Goal: Task Accomplishment & Management: Complete application form

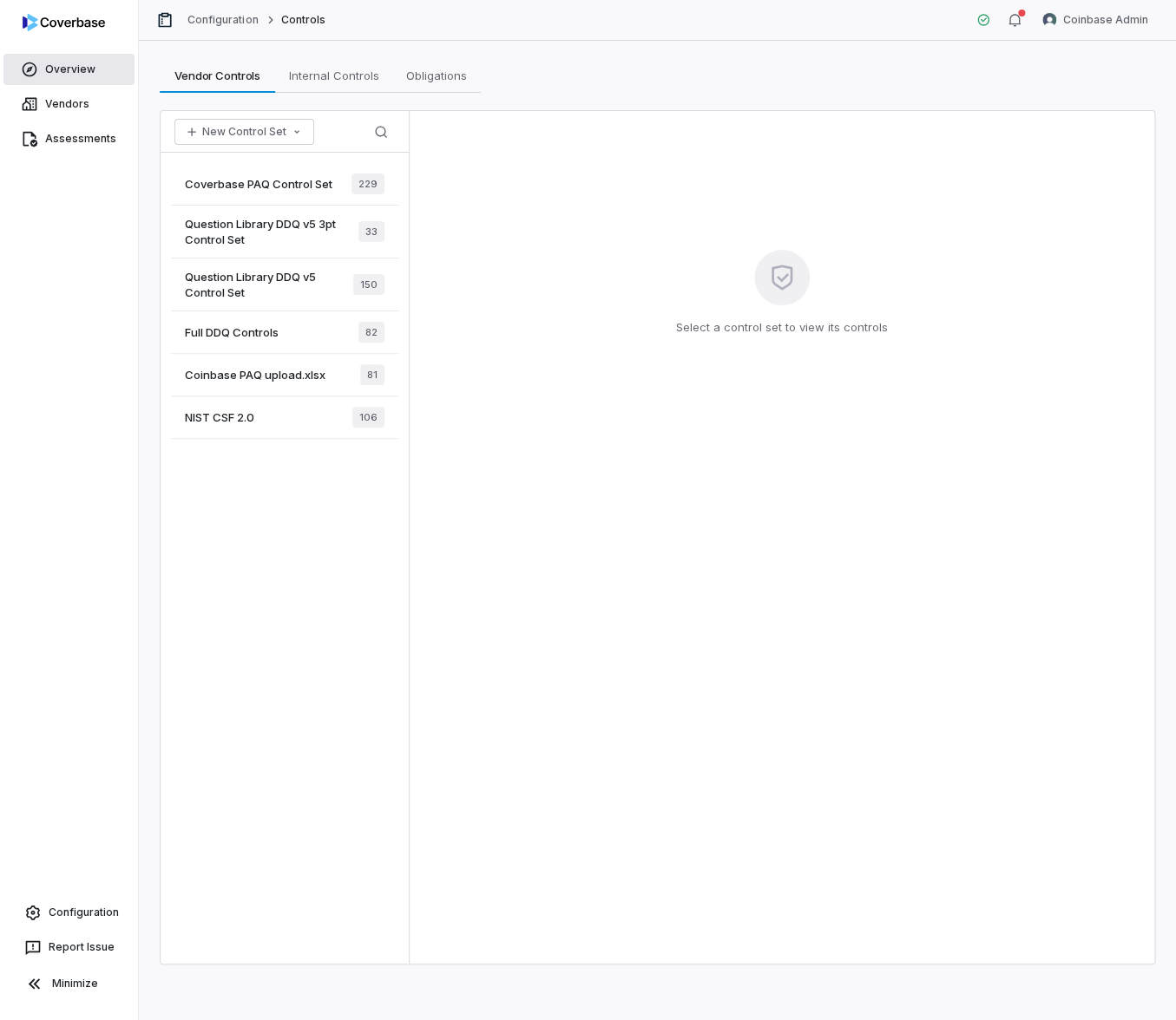
click at [70, 75] on span "Overview" at bounding box center [70, 69] width 50 height 14
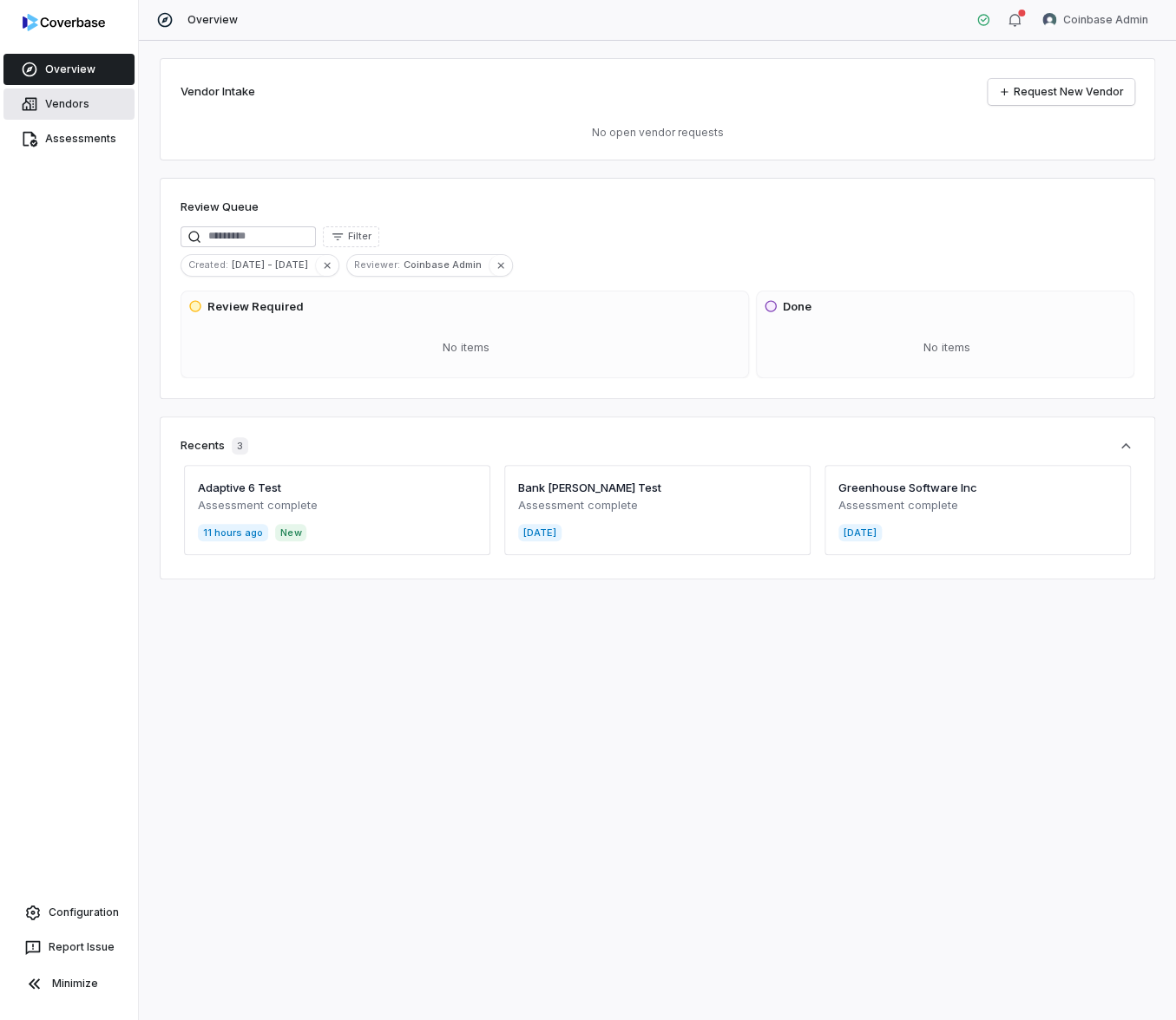
click at [86, 103] on span "Vendors" at bounding box center [67, 103] width 44 height 14
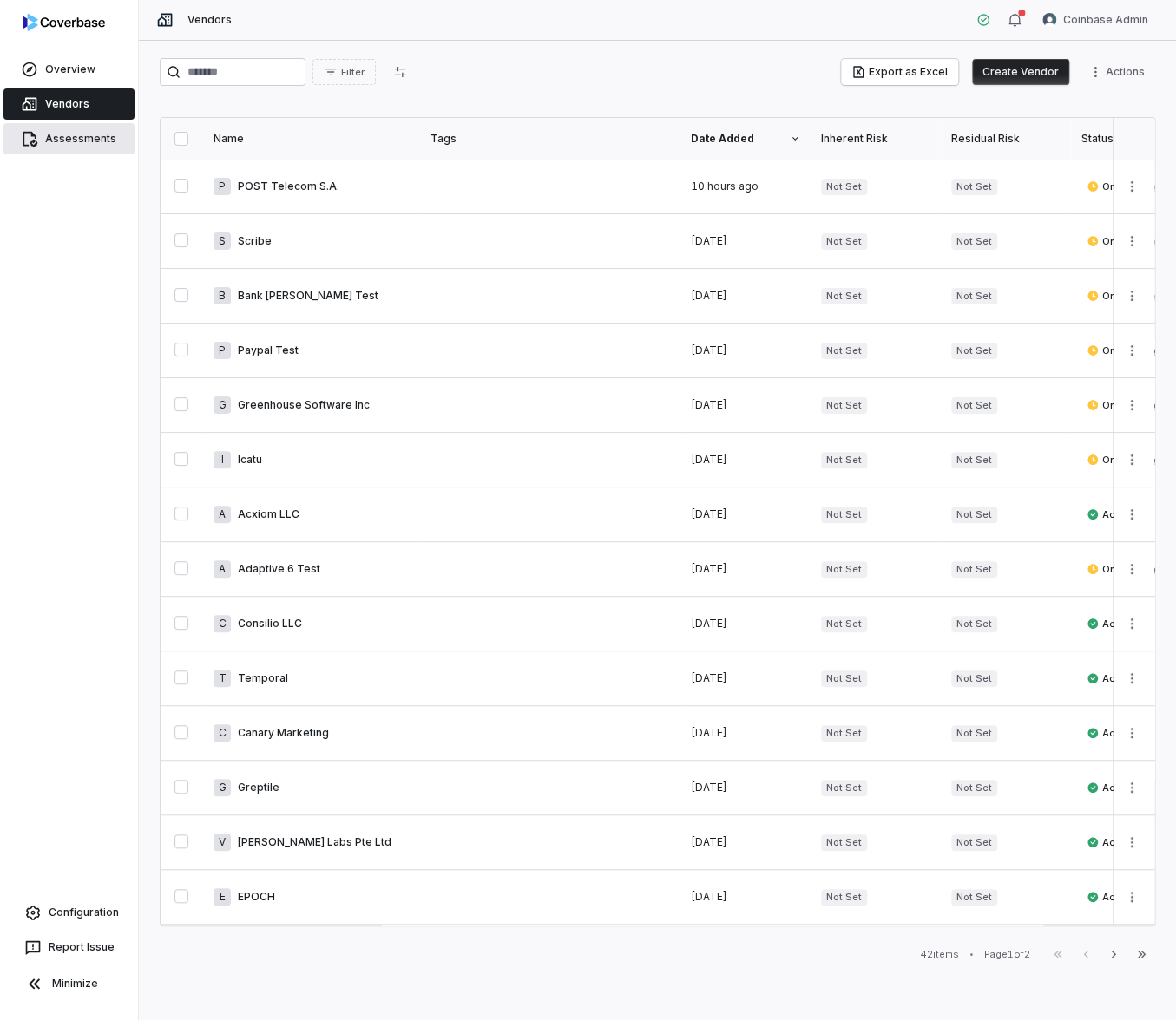
click at [99, 134] on span "Assessments" at bounding box center [81, 138] width 71 height 14
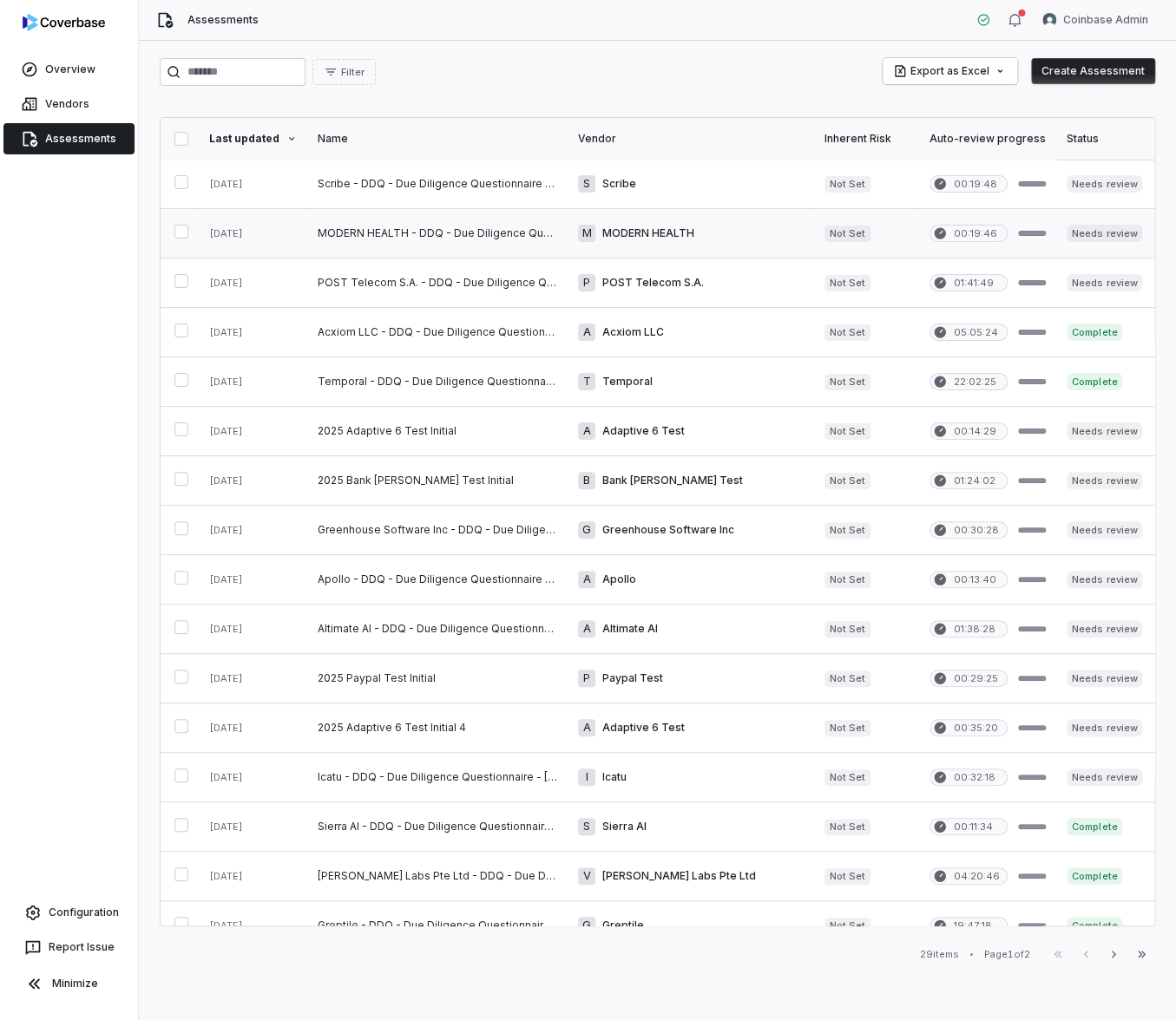
click at [334, 227] on link at bounding box center [437, 233] width 260 height 48
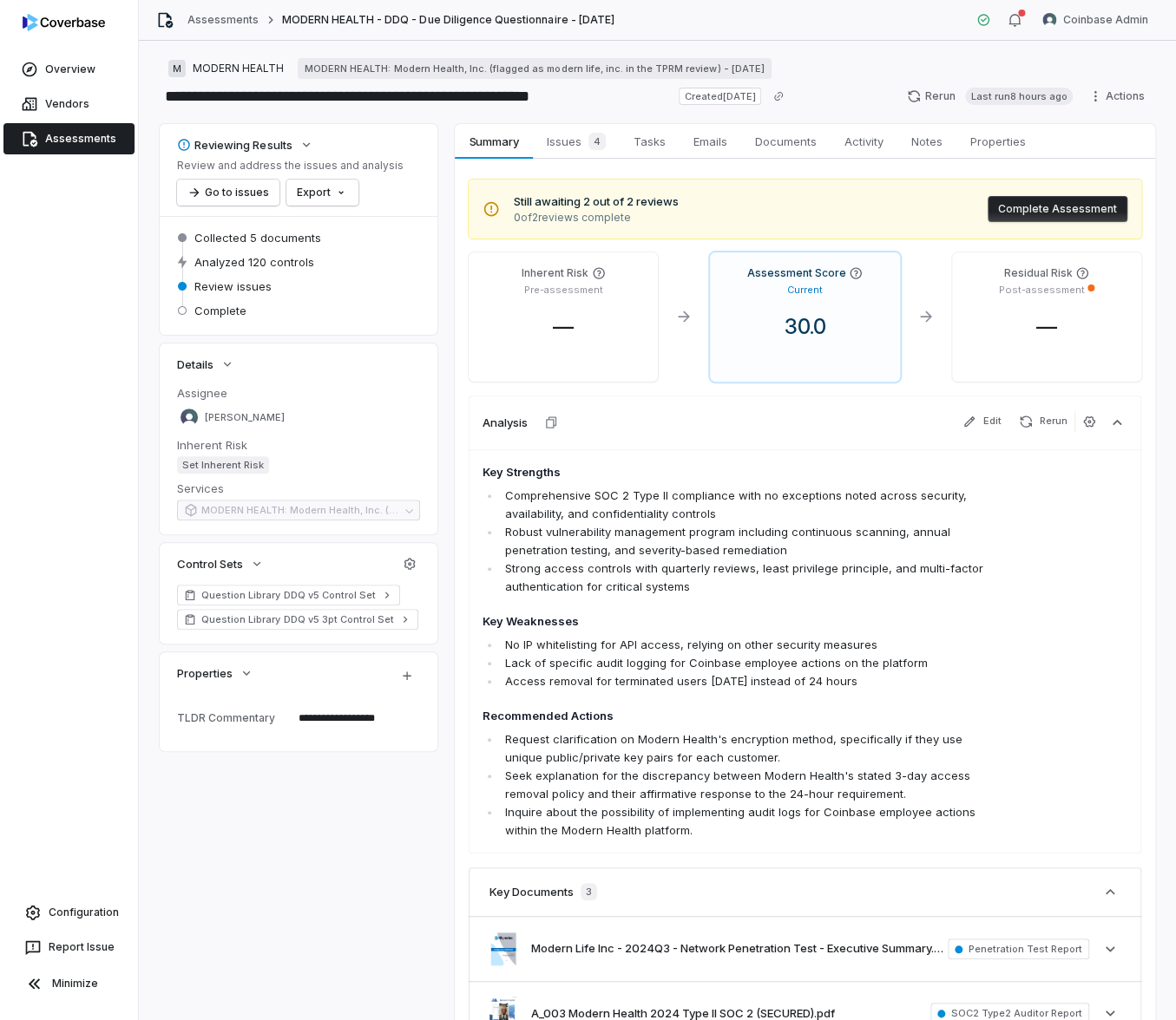
type textarea "*"
